Goal: Task Accomplishment & Management: Manage account settings

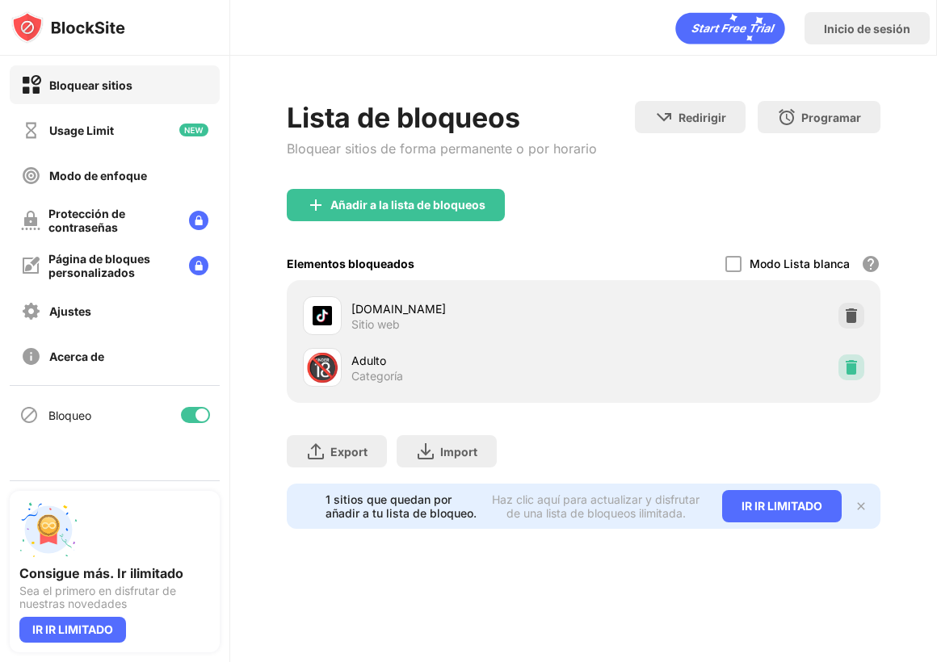
drag, startPoint x: 848, startPoint y: 362, endPoint x: 872, endPoint y: 367, distance: 23.9
click at [848, 362] on img at bounding box center [851, 368] width 16 height 16
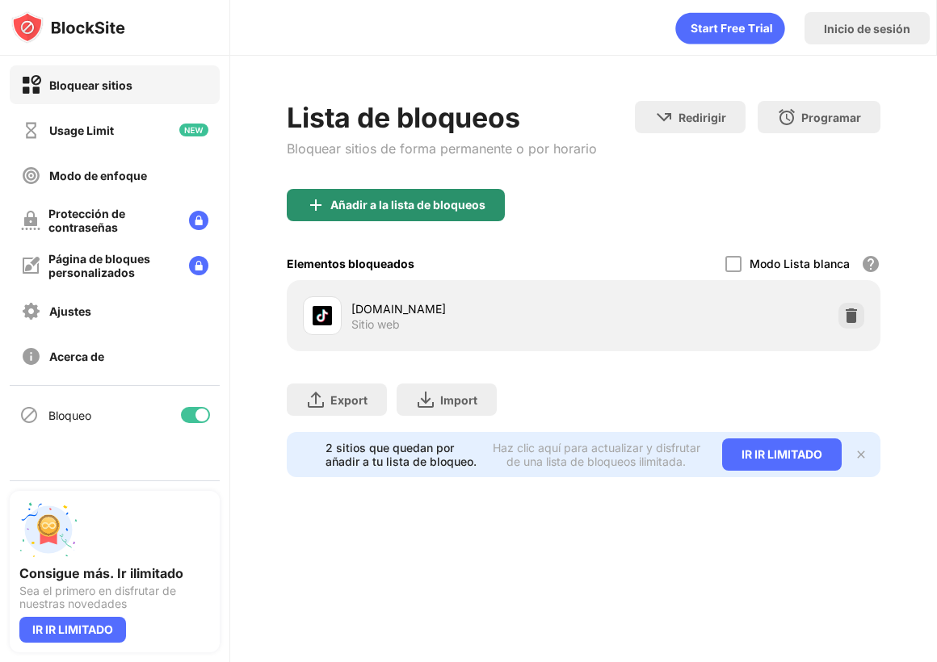
click at [385, 210] on div "Añadir a la lista de bloqueos" at bounding box center [407, 205] width 155 height 13
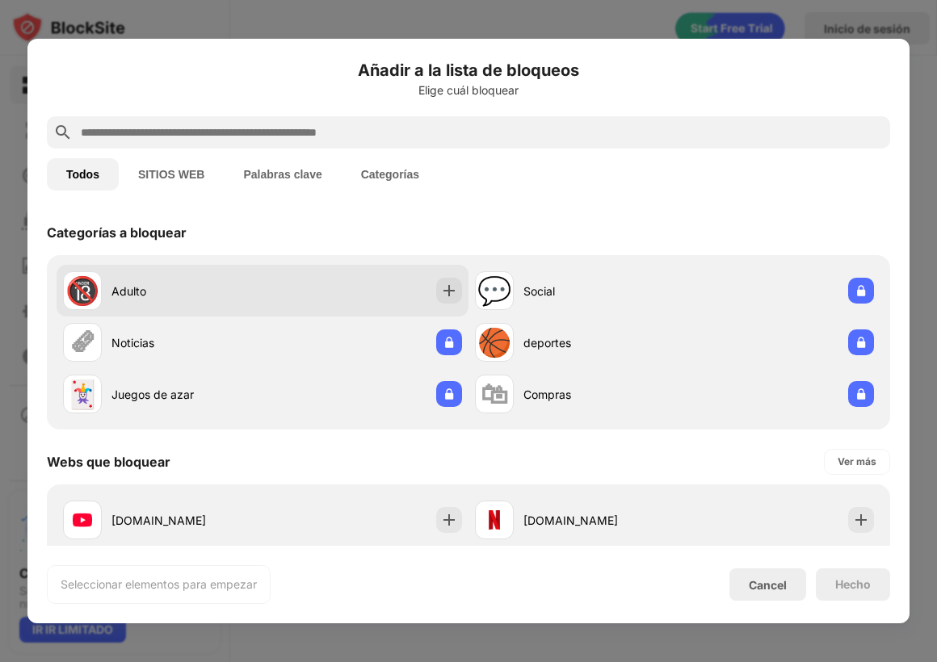
click at [173, 300] on div "🔞 Adulto" at bounding box center [163, 290] width 200 height 39
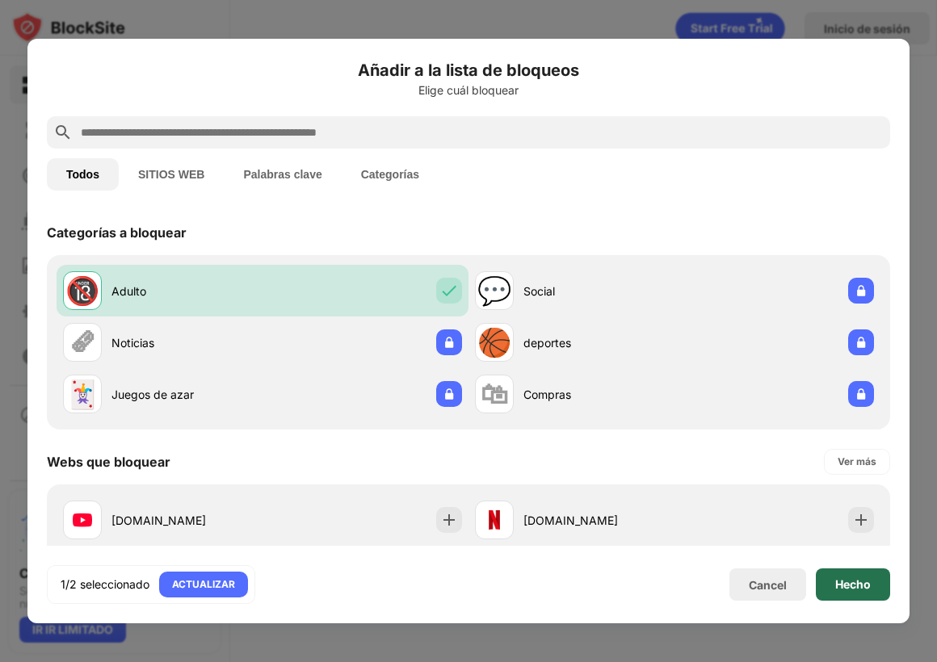
click at [847, 587] on div "Hecho" at bounding box center [853, 584] width 36 height 13
